Goal: Task Accomplishment & Management: Manage account settings

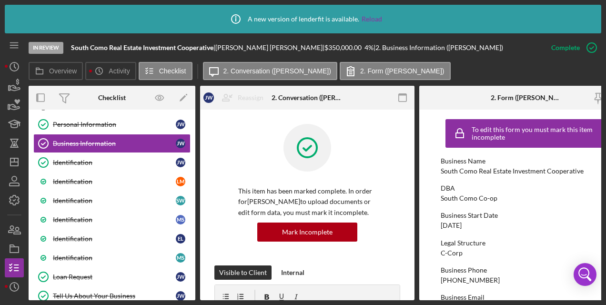
scroll to position [62, 0]
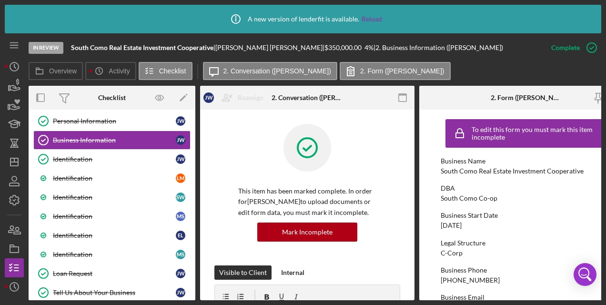
drag, startPoint x: 190, startPoint y: 159, endPoint x: 191, endPoint y: 187, distance: 28.6
drag, startPoint x: 192, startPoint y: 171, endPoint x: 191, endPoint y: 193, distance: 21.9
drag, startPoint x: 196, startPoint y: 153, endPoint x: 193, endPoint y: 173, distance: 20.3
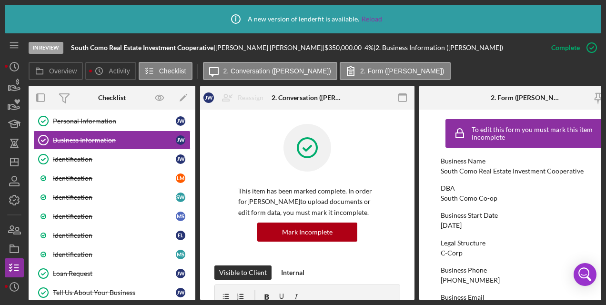
click at [193, 173] on div "Overview Internal Workflow Stage In Review Icon/Dropdown Arrow Archive (can una…" at bounding box center [315, 193] width 572 height 214
drag, startPoint x: 192, startPoint y: 152, endPoint x: 193, endPoint y: 173, distance: 21.4
click at [193, 173] on div "J W L M S W M S E L M S Icon/Expander Application Information 24 / 27 Time Trac…" at bounding box center [112, 205] width 167 height 190
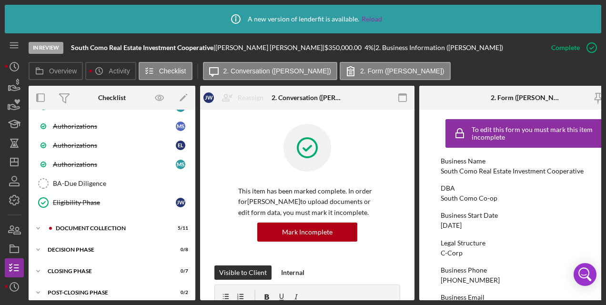
scroll to position [467, 0]
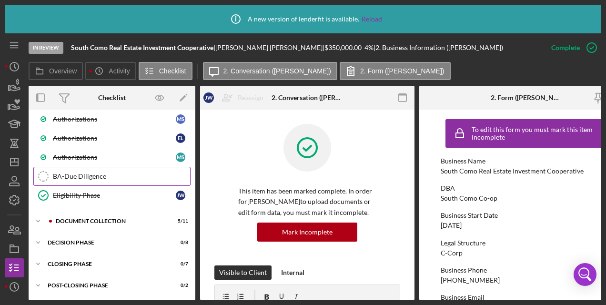
click at [101, 173] on div "BA-Due Diligence" at bounding box center [121, 176] width 137 height 8
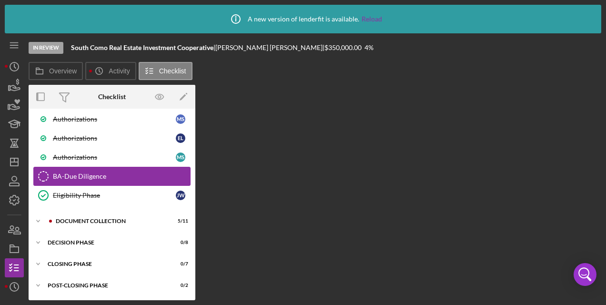
scroll to position [467, 0]
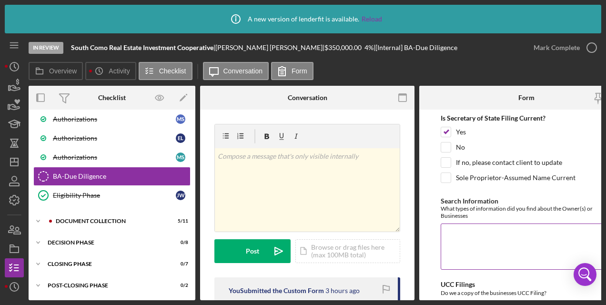
click at [346, 173] on textarea "Search Information" at bounding box center [525, 246] width 171 height 46
paste textarea "Lor ipsum dolorsi ame co-adipiscin eli seddoe te inc utlaboreetd’m aliquae adm …"
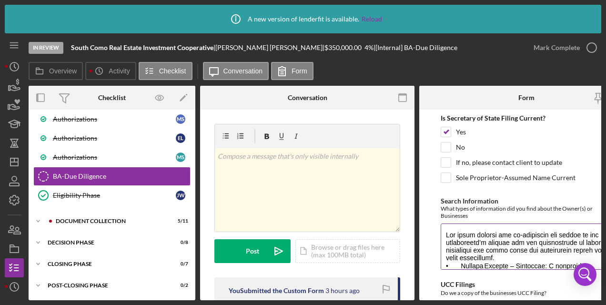
scroll to position [583, 0]
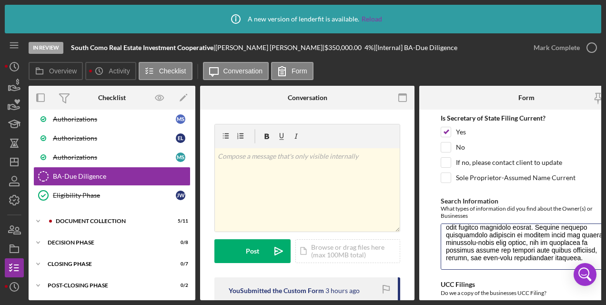
type textarea "Lor ipsum dolorsi ame co-adipiscin eli seddoe te inc utlaboreetd’m aliquae adm …"
click at [346, 173] on form "Is Secretary of State Filing Current? Yes No If no, please contact client to up…" at bounding box center [526, 205] width 214 height 190
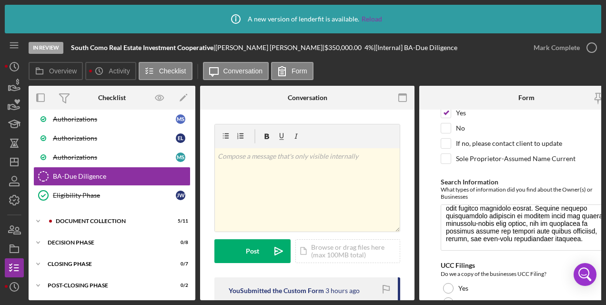
scroll to position [66, 0]
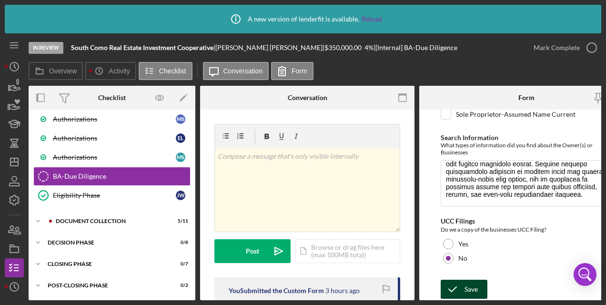
click at [346, 173] on div "Save" at bounding box center [470, 288] width 13 height 19
click at [0, 0] on icon "button" at bounding box center [0, 0] width 0 height 0
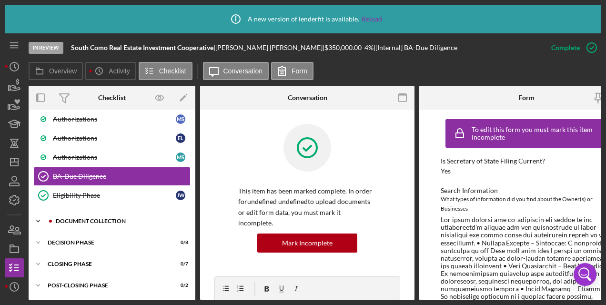
click at [38, 173] on icon "Icon/Expander" at bounding box center [38, 220] width 19 height 19
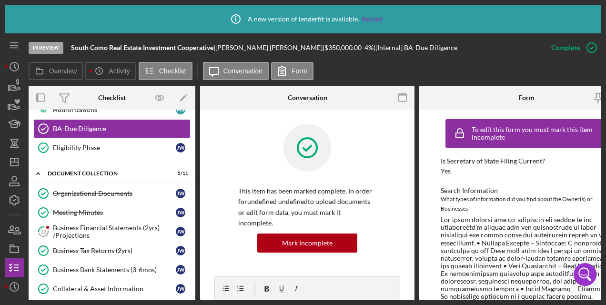
scroll to position [523, 0]
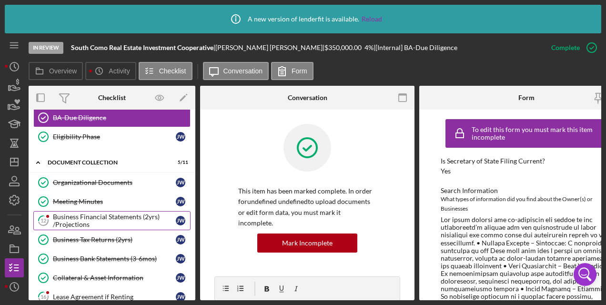
click at [110, 173] on div "Business Financial Statements (2yrs) /Projections" at bounding box center [114, 220] width 123 height 15
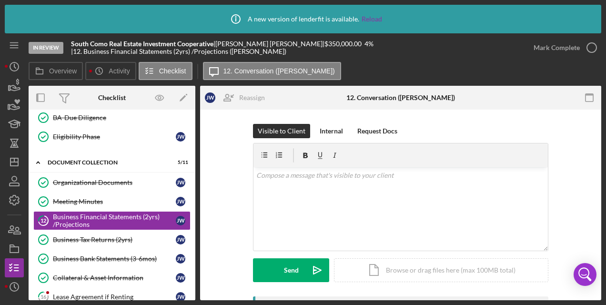
click at [223, 173] on div "Visible to Client Internal Request Docs v Color teal Color pink Remove color Ad…" at bounding box center [400, 210] width 372 height 172
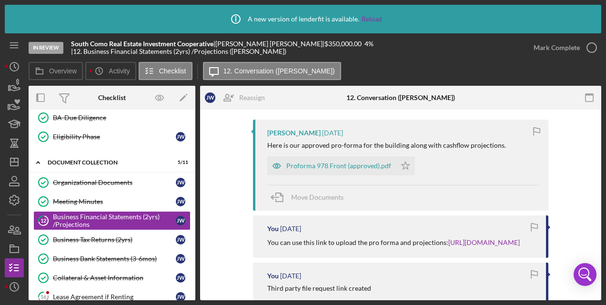
scroll to position [152, 0]
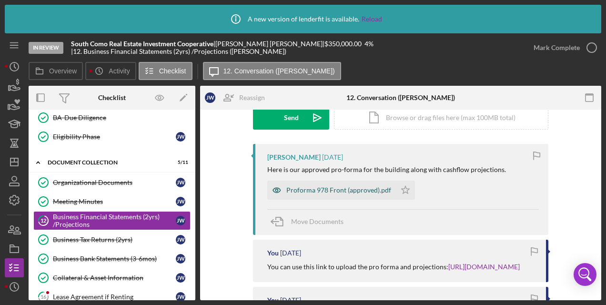
click at [324, 173] on div "Proforma 978 Front (approved).pdf" at bounding box center [338, 190] width 105 height 8
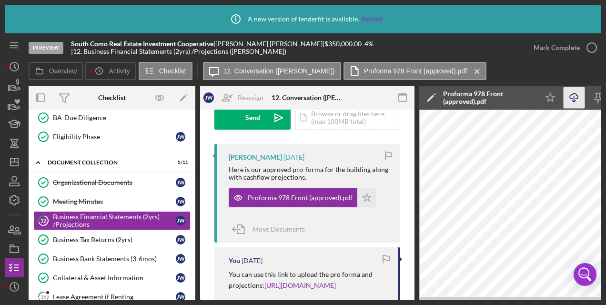
click at [346, 99] on icon "button" at bounding box center [573, 95] width 8 height 5
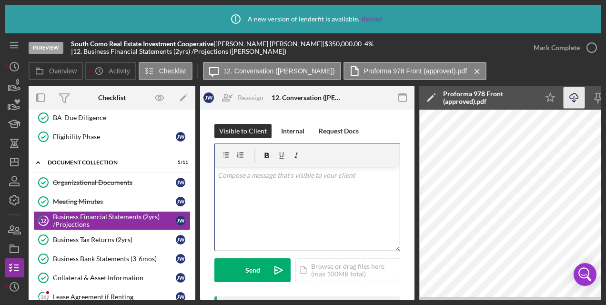
click at [294, 173] on div "v Color teal Color pink Remove color Add row above Add row below Add column bef…" at bounding box center [307, 208] width 185 height 83
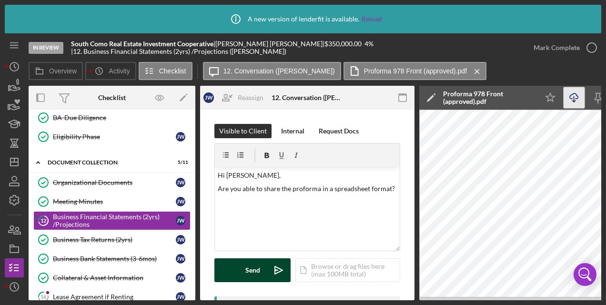
click at [258, 173] on div "Send" at bounding box center [252, 270] width 15 height 24
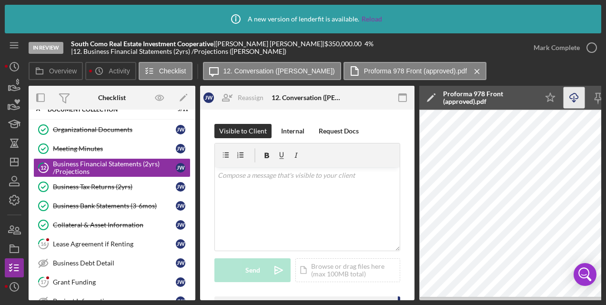
scroll to position [578, 0]
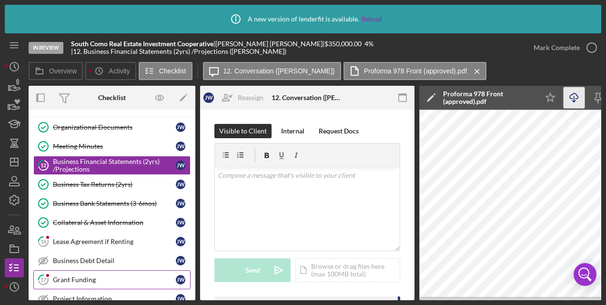
click at [108, 173] on div "Grant Funding" at bounding box center [114, 280] width 123 height 8
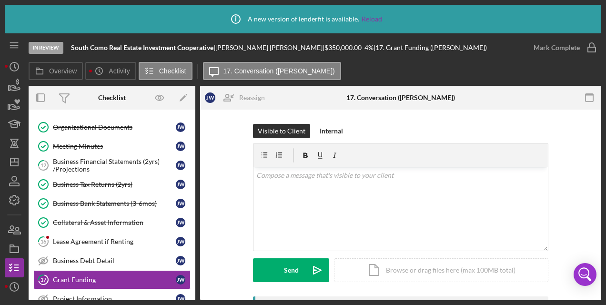
click at [218, 173] on div "Visible to Client Internal v Color teal Color pink Remove color Add row above A…" at bounding box center [400, 210] width 372 height 172
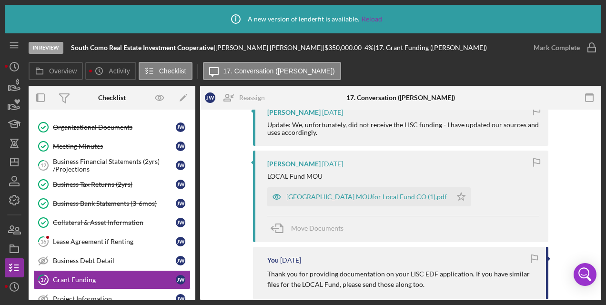
scroll to position [209, 0]
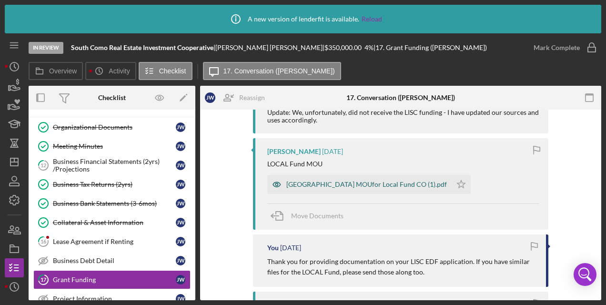
click at [344, 173] on div "[GEOGRAPHIC_DATA] MOUfor Local Fund CO (1).pdf" at bounding box center [366, 184] width 160 height 8
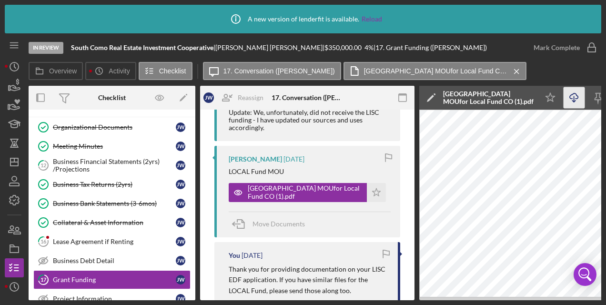
click at [346, 97] on icon "Icon/Download" at bounding box center [573, 97] width 21 height 21
